Goal: Task Accomplishment & Management: Manage account settings

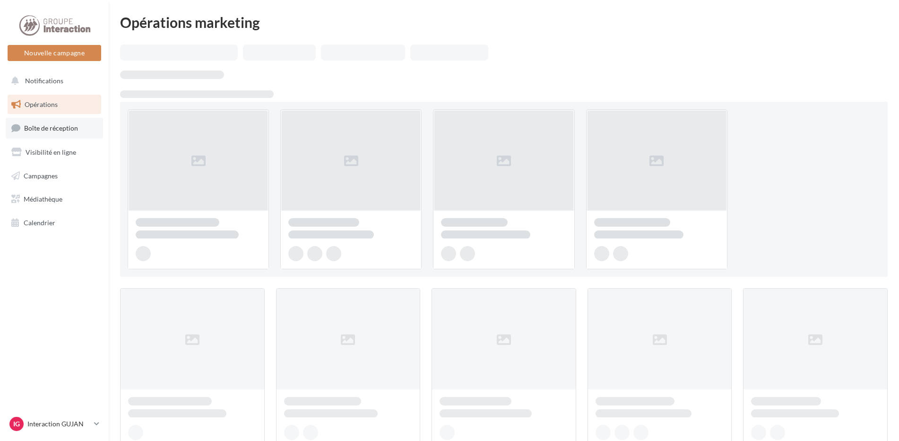
click at [79, 138] on link "Boîte de réception" at bounding box center [54, 128] width 97 height 20
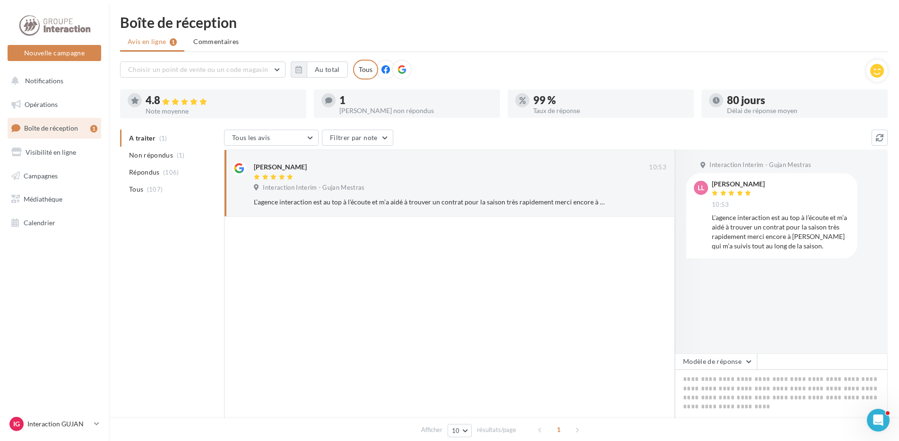
click at [158, 145] on ul "A traiter (1) Non répondus (1) Répondus (106) Tous (107)" at bounding box center [170, 164] width 100 height 68
click at [166, 182] on li "Tous (107)" at bounding box center [170, 189] width 100 height 17
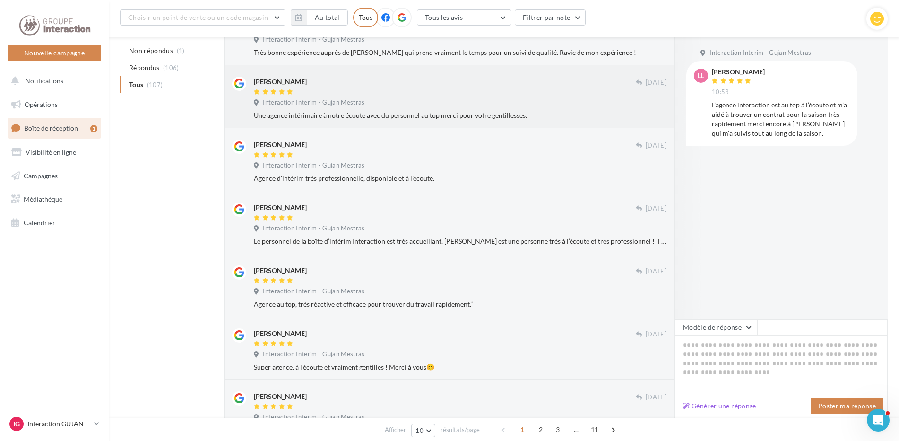
scroll to position [408, 0]
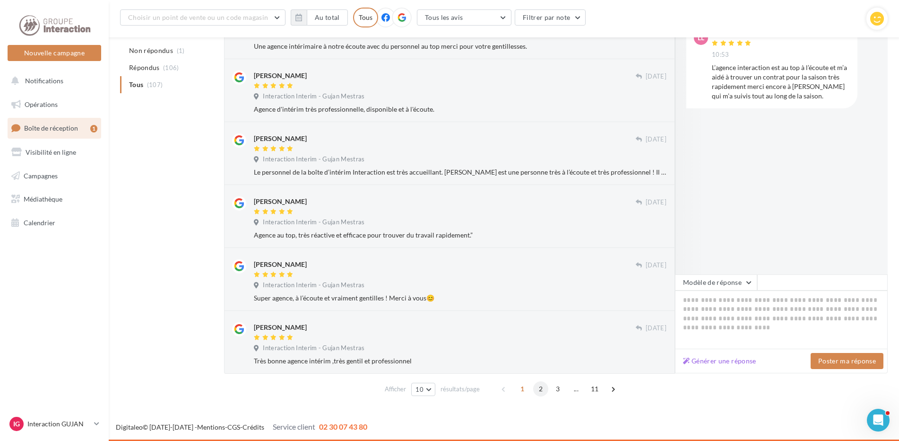
click at [546, 389] on span "2" at bounding box center [540, 388] width 15 height 15
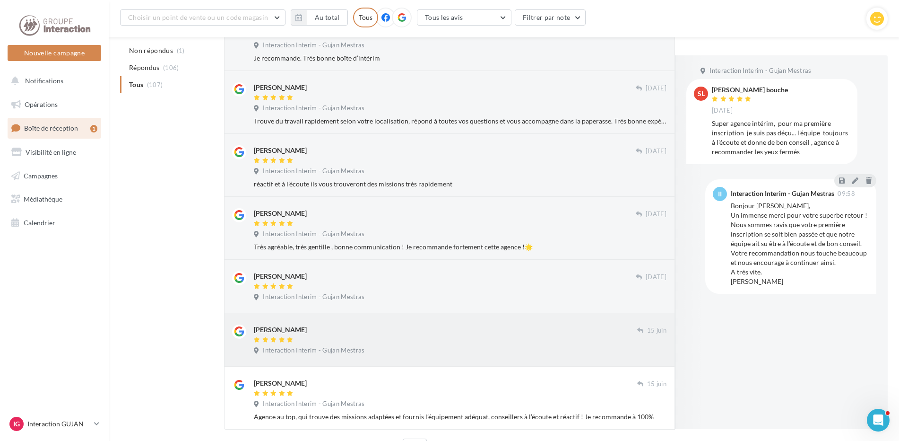
scroll to position [394, 0]
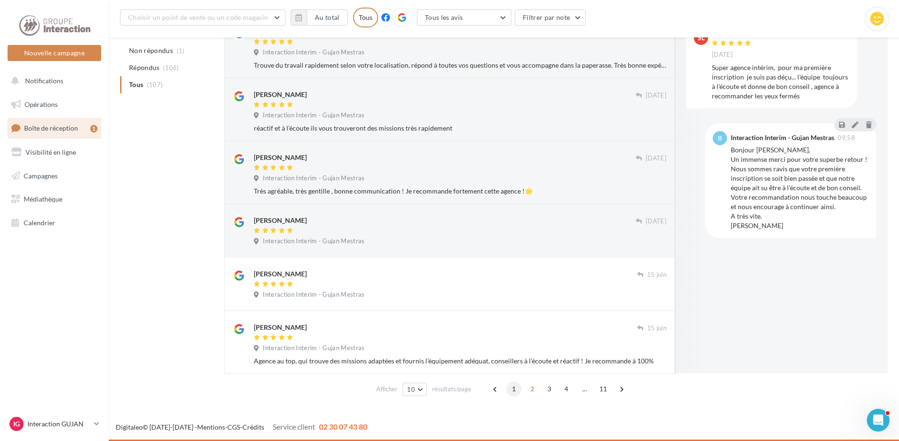
click at [514, 386] on span "1" at bounding box center [513, 388] width 15 height 15
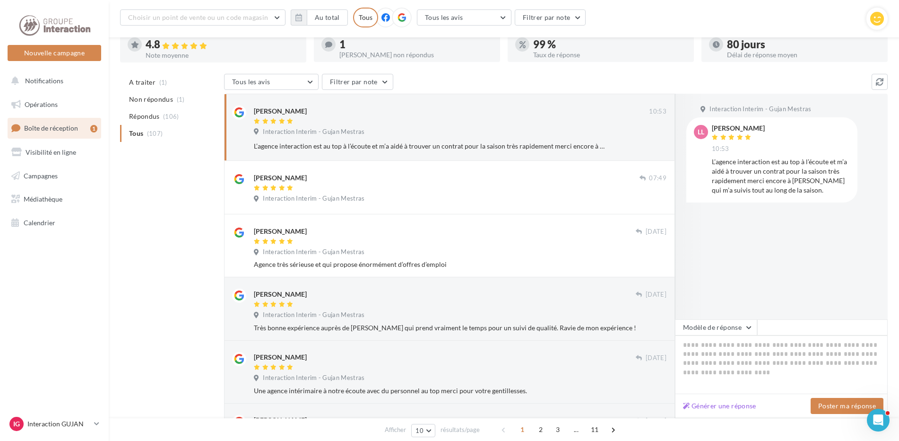
scroll to position [0, 0]
